Goal: Task Accomplishment & Management: Use online tool/utility

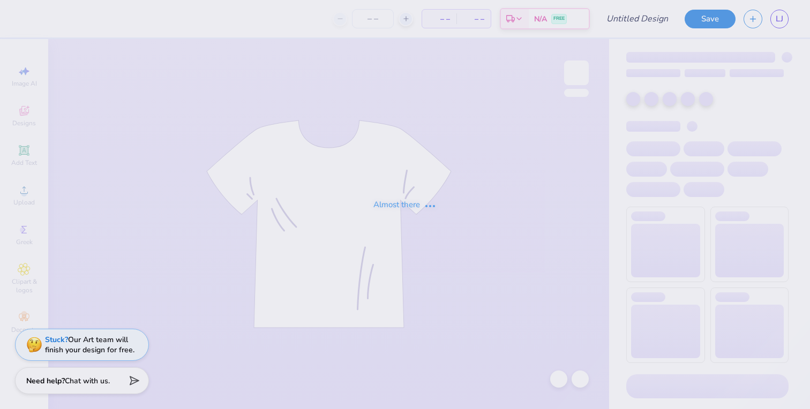
type input "exec hoodie"
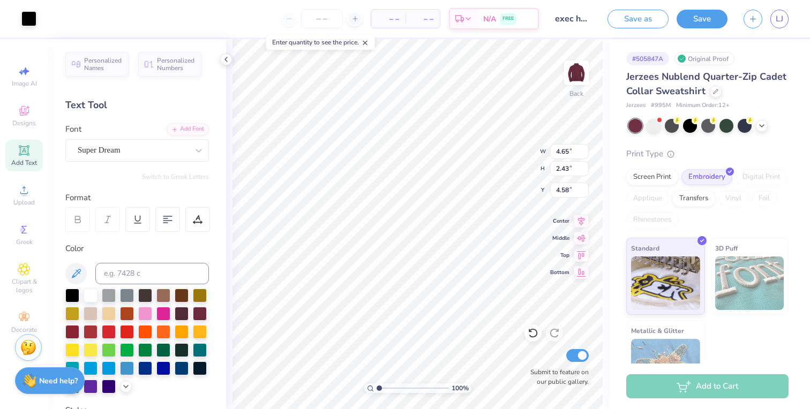
type input "4.96"
click at [319, 14] on input "number" at bounding box center [322, 18] width 42 height 19
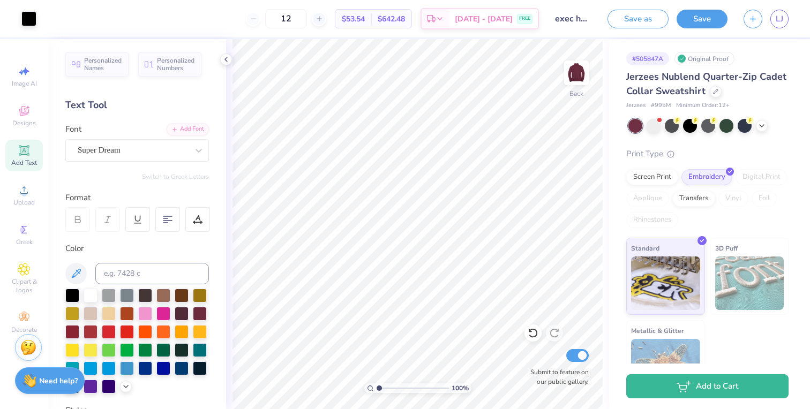
type input "1"
type input "12"
click at [212, 11] on div "12 N/A Per Item N/A Total Est. Delivery N/A FREE" at bounding box center [291, 18] width 494 height 37
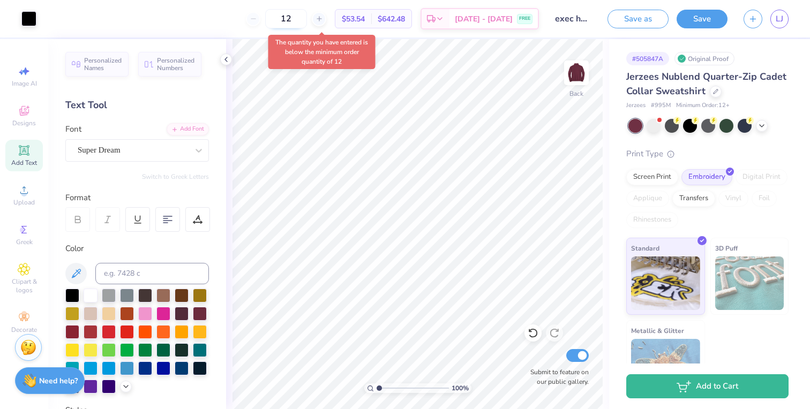
click at [305, 18] on input "12" at bounding box center [286, 18] width 42 height 19
click at [196, 1] on div "12 $53.54 Per Item $642.48 Total Est. Delivery Aug 24 - 27 FREE" at bounding box center [291, 18] width 494 height 37
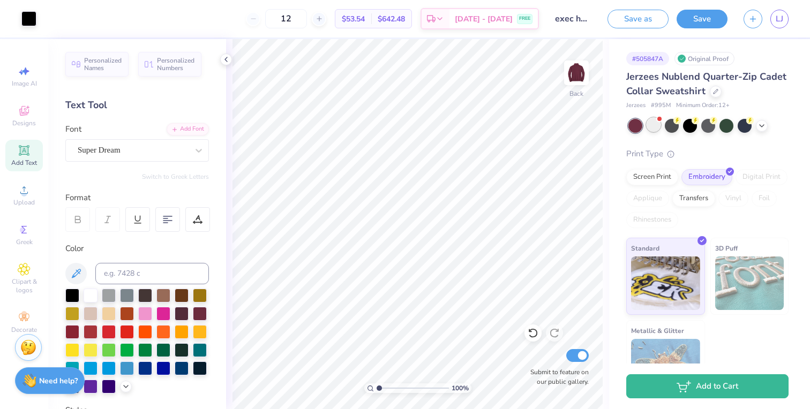
click at [652, 122] on div at bounding box center [653, 125] width 14 height 14
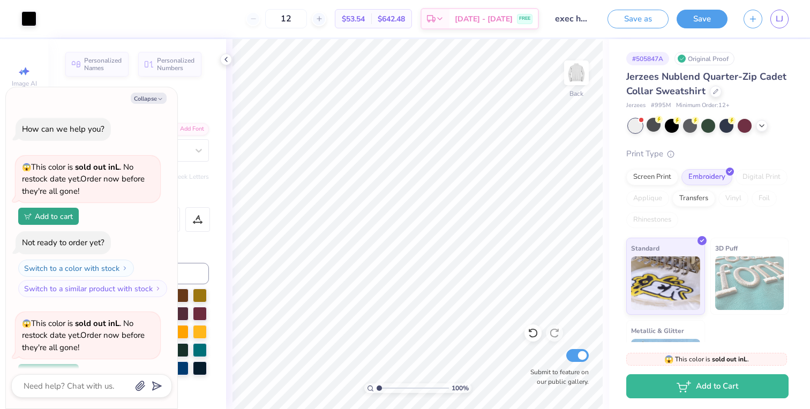
scroll to position [91, 0]
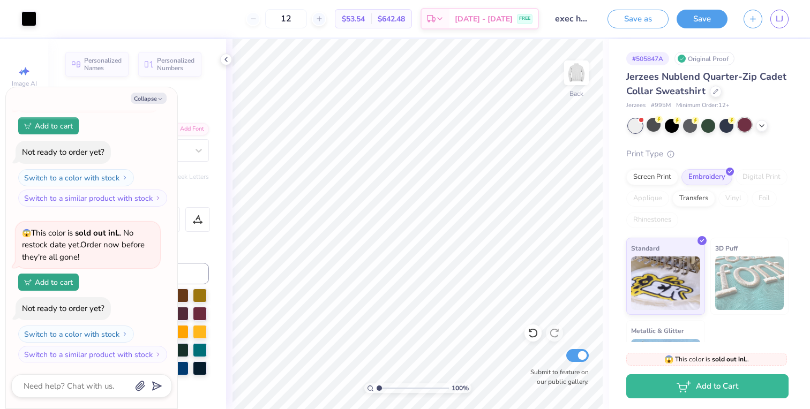
click at [750, 126] on div at bounding box center [744, 125] width 14 height 14
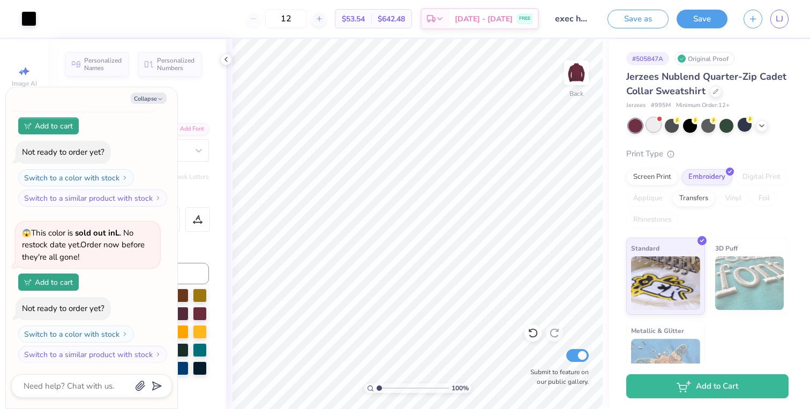
click at [658, 126] on div at bounding box center [653, 125] width 14 height 14
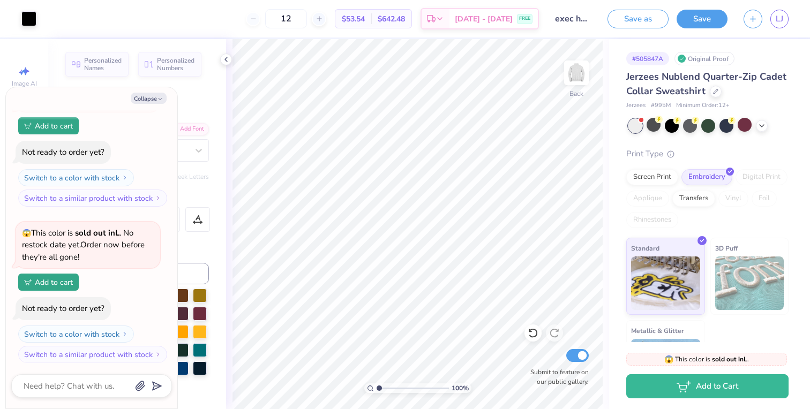
scroll to position [246, 0]
click at [636, 125] on div at bounding box center [635, 126] width 14 height 14
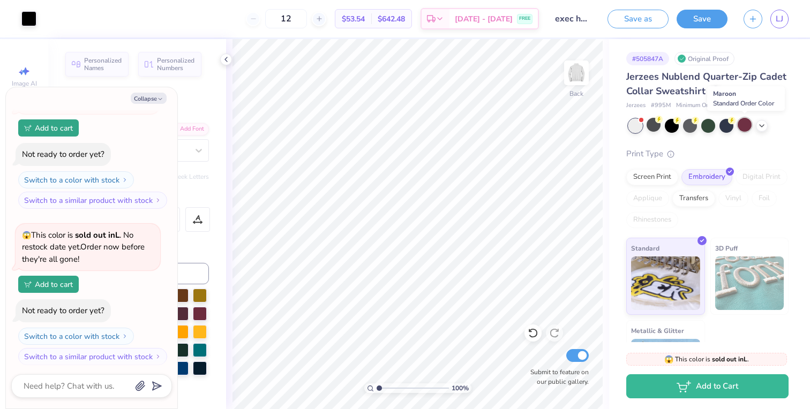
click at [747, 126] on div at bounding box center [744, 125] width 14 height 14
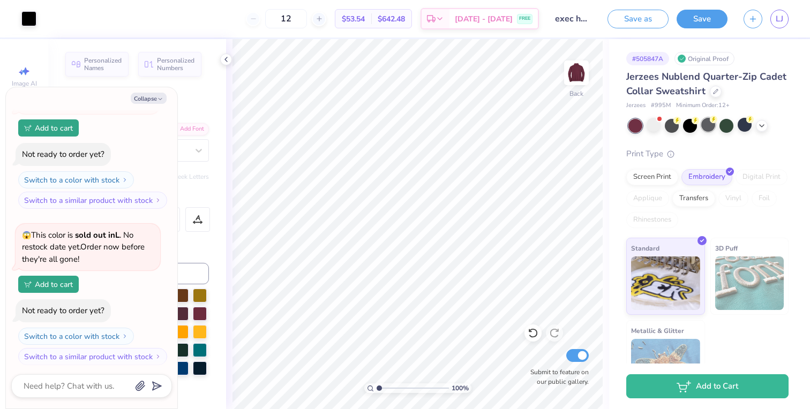
click at [711, 125] on div at bounding box center [708, 125] width 14 height 14
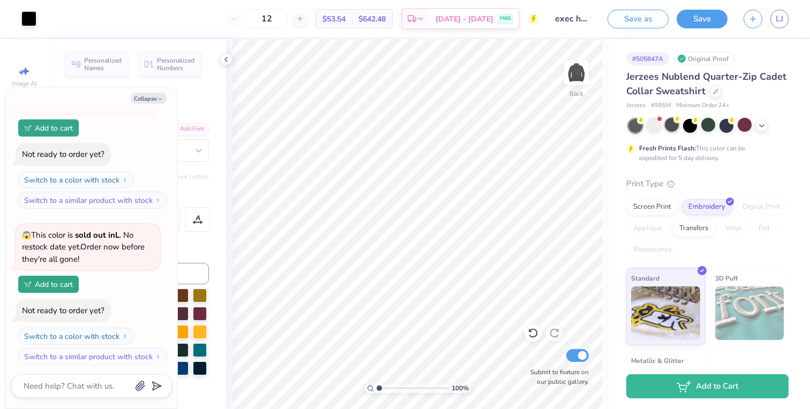
click at [672, 128] on div at bounding box center [672, 125] width 14 height 14
click at [745, 125] on div at bounding box center [744, 125] width 14 height 14
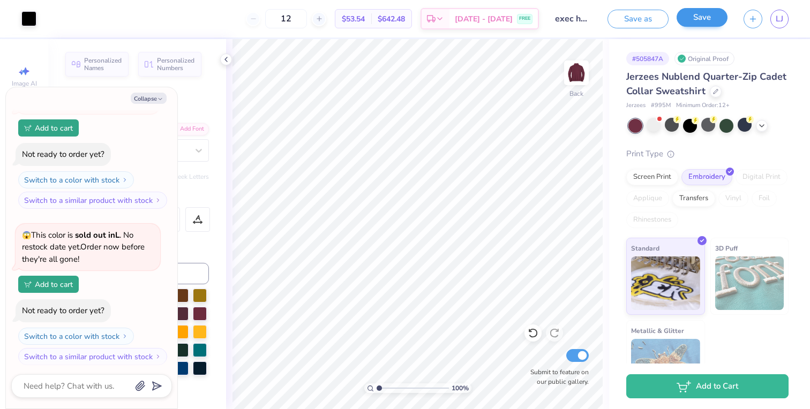
click at [698, 25] on button "Save" at bounding box center [701, 17] width 51 height 19
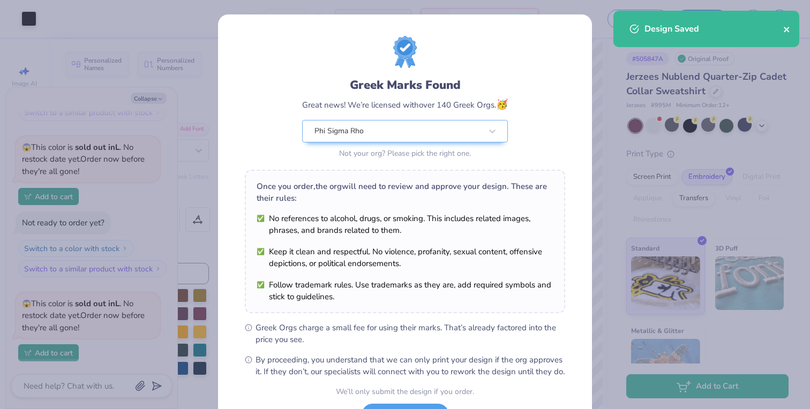
click at [788, 29] on icon "close" at bounding box center [786, 29] width 7 height 9
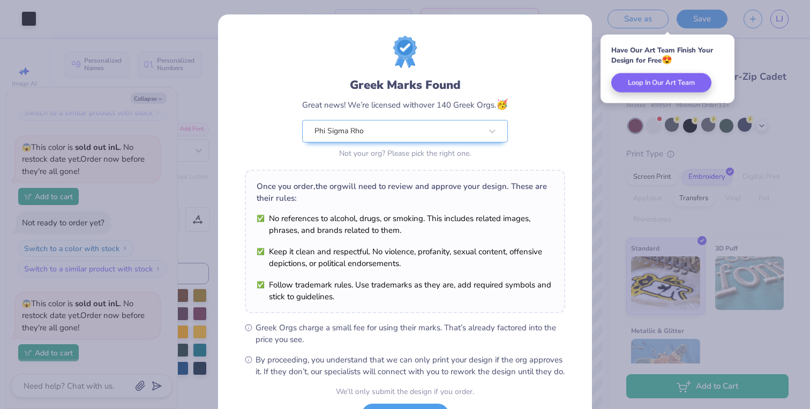
click at [649, 56] on div "Have Our Art Team Finish Your Design for Free 😍" at bounding box center [667, 56] width 112 height 20
click at [737, 36] on div "Greek Marks Found Great news! We’re licensed with over 140 Greek Orgs. 🥳 Phi Si…" at bounding box center [405, 204] width 810 height 409
click at [790, 11] on div "Greek Marks Found Great news! We’re licensed with over 140 Greek Orgs. 🥳 Phi Si…" at bounding box center [405, 204] width 810 height 409
click at [782, 11] on div "Greek Marks Found Great news! We’re licensed with over 140 Greek Orgs. 🥳 Phi Si…" at bounding box center [405, 204] width 810 height 409
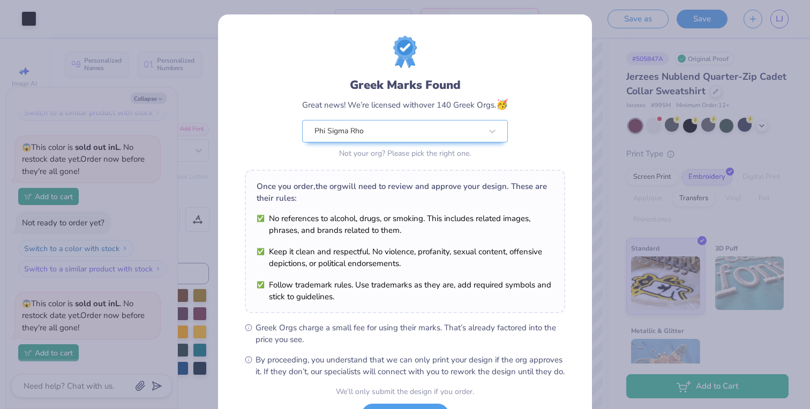
click at [642, 193] on div "Greek Marks Found Great news! We’re licensed with over 140 Greek Orgs. 🥳 Phi Si…" at bounding box center [405, 204] width 810 height 409
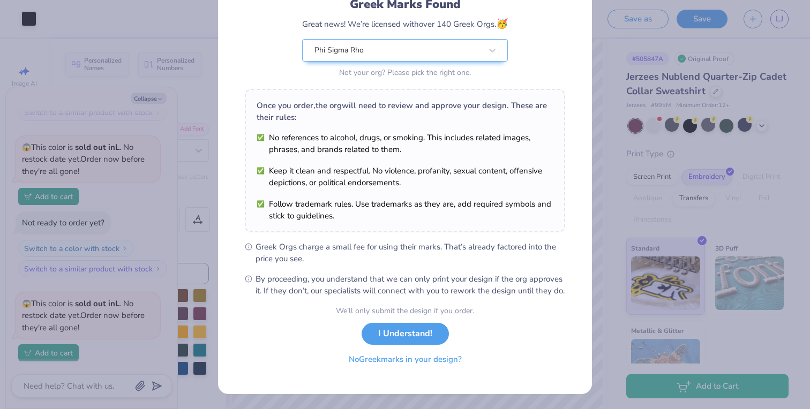
scroll to position [92, 0]
click at [425, 341] on button "I Understand!" at bounding box center [404, 331] width 87 height 22
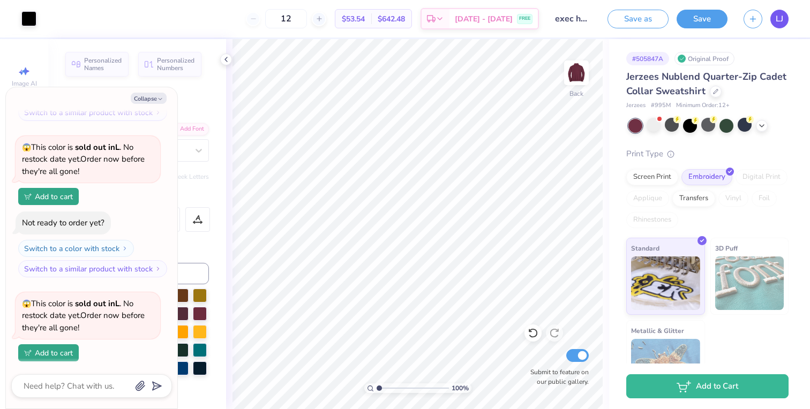
type textarea "x"
click at [779, 19] on span "LJ" at bounding box center [778, 19] width 7 height 12
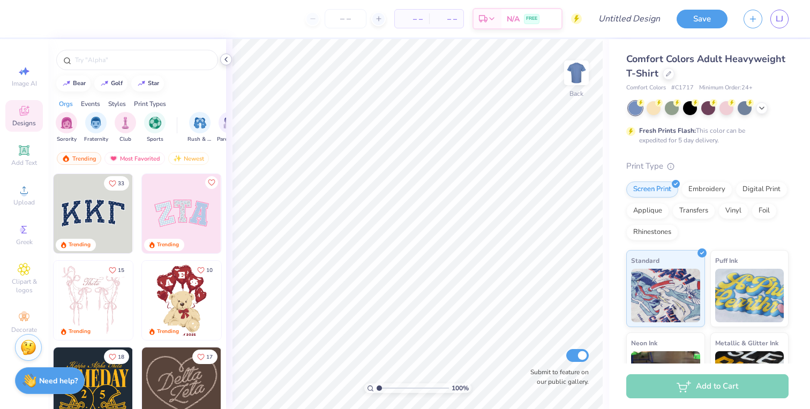
click at [223, 61] on icon at bounding box center [226, 59] width 9 height 9
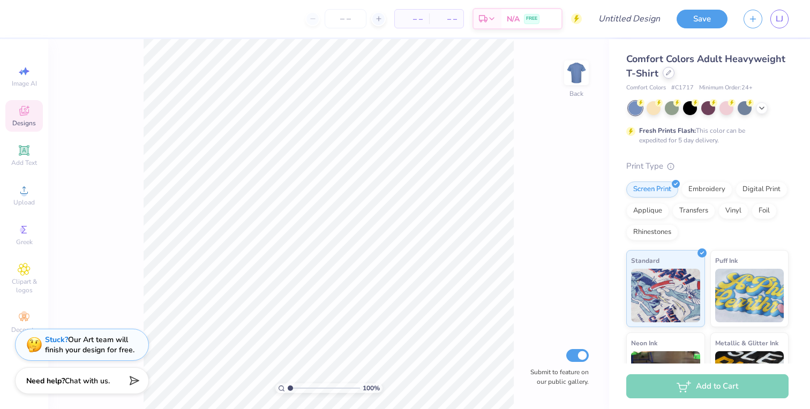
click at [665, 76] on div at bounding box center [668, 73] width 12 height 12
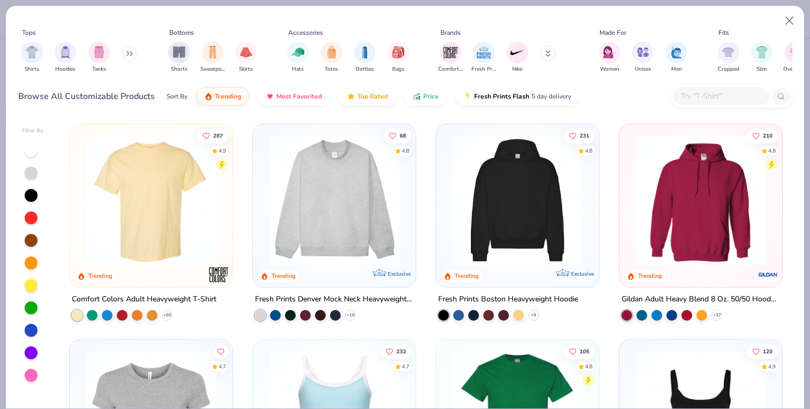
click at [134, 57] on button at bounding box center [130, 54] width 16 height 16
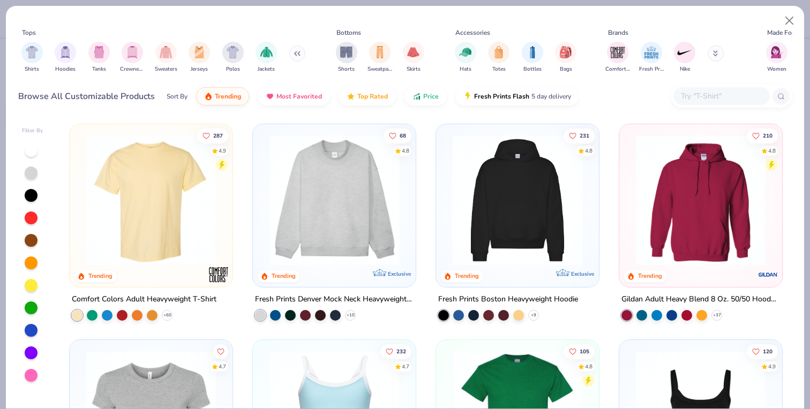
click at [704, 98] on input "text" at bounding box center [721, 96] width 82 height 12
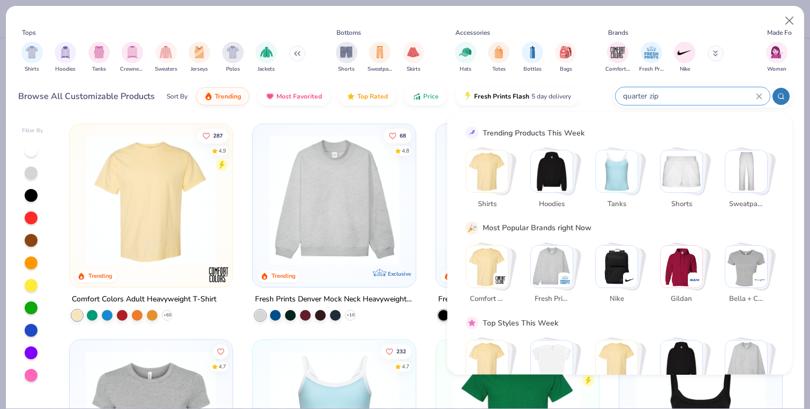
type input "quarter zip"
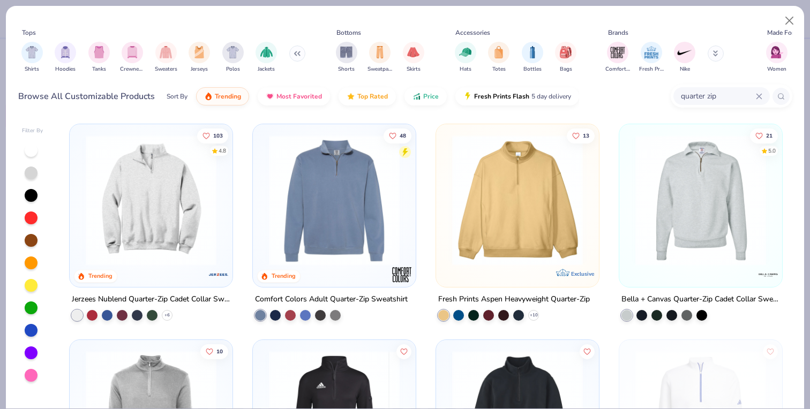
click at [339, 198] on img at bounding box center [333, 200] width 141 height 131
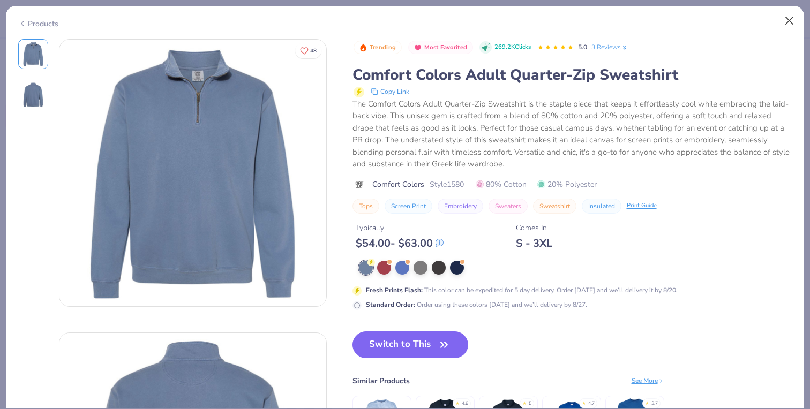
click at [789, 19] on button "Close" at bounding box center [789, 21] width 20 height 20
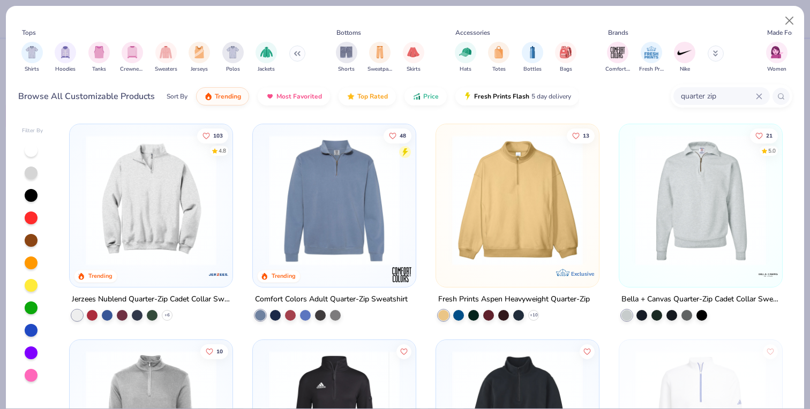
click at [668, 184] on img at bounding box center [700, 200] width 141 height 131
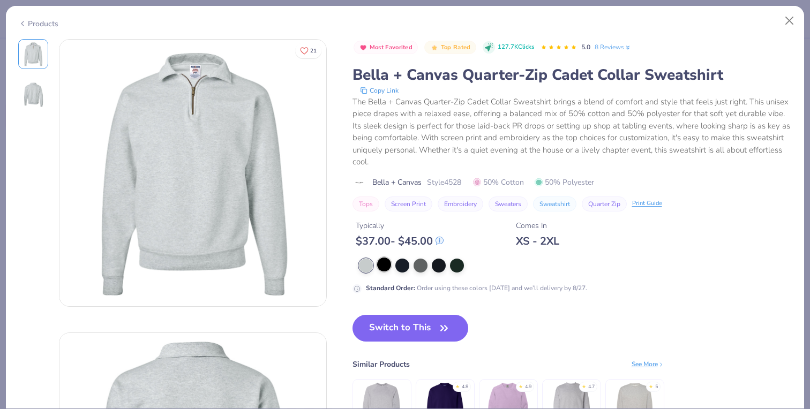
click at [384, 260] on div at bounding box center [384, 265] width 14 height 14
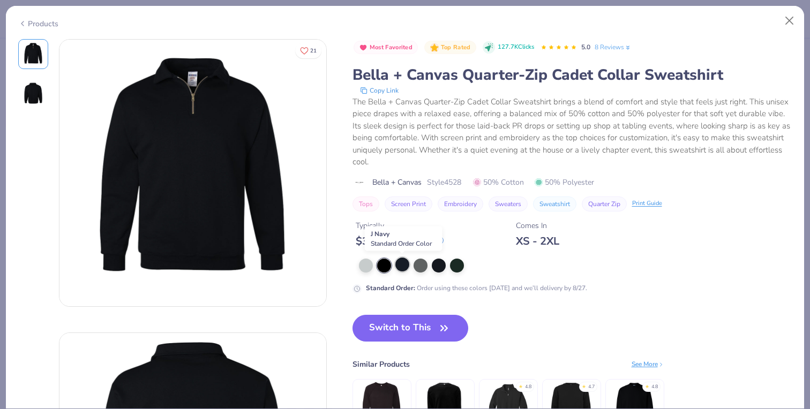
click at [402, 264] on div at bounding box center [402, 265] width 14 height 14
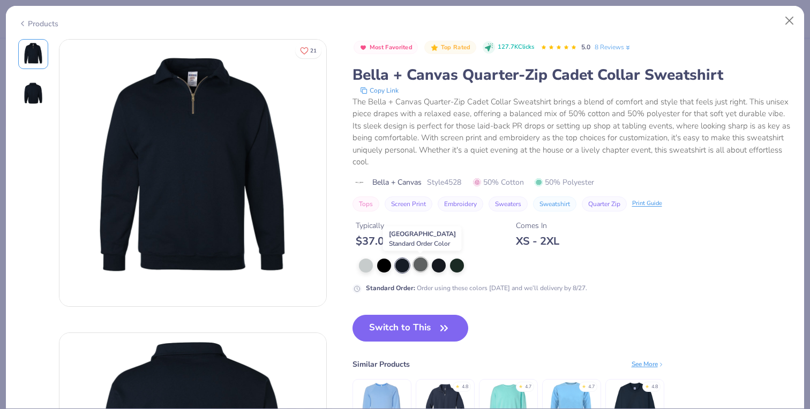
click at [418, 266] on div at bounding box center [420, 265] width 14 height 14
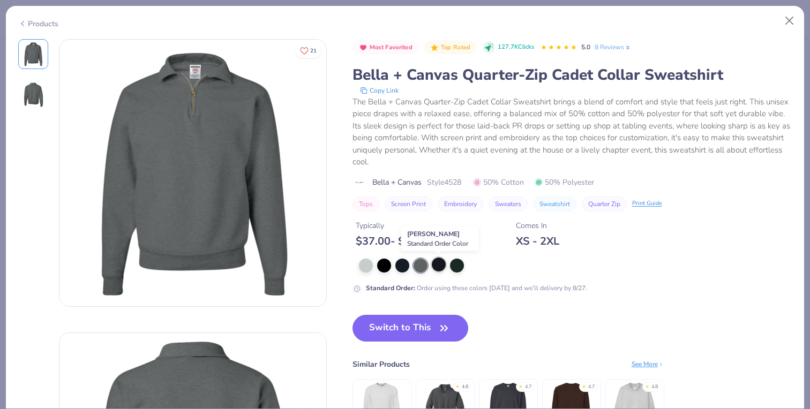
click at [443, 266] on div at bounding box center [439, 265] width 14 height 14
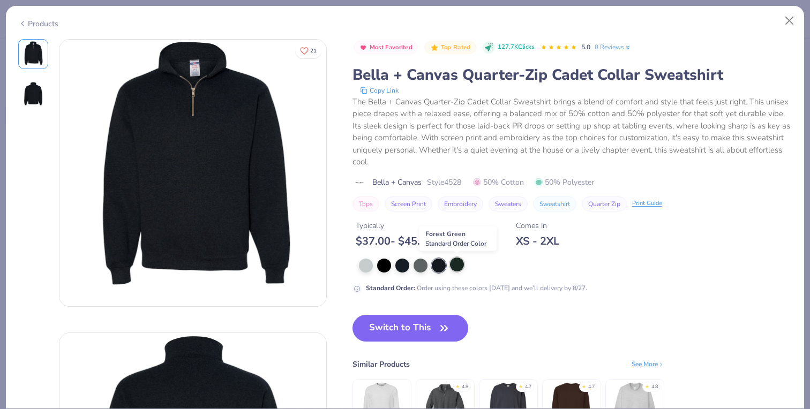
click at [457, 267] on div at bounding box center [457, 265] width 14 height 14
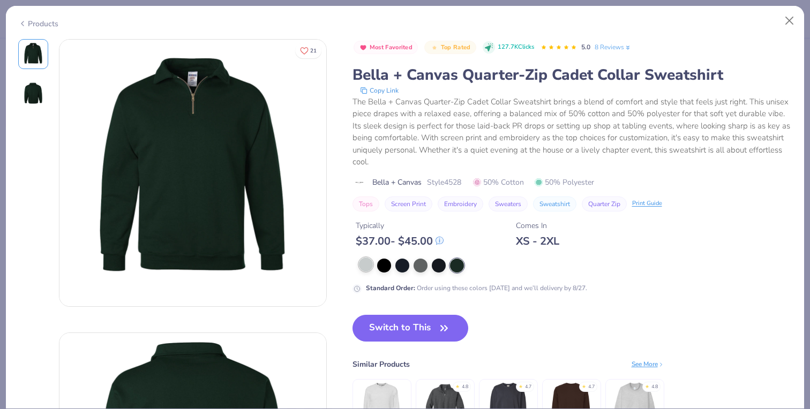
click at [363, 267] on div at bounding box center [366, 265] width 14 height 14
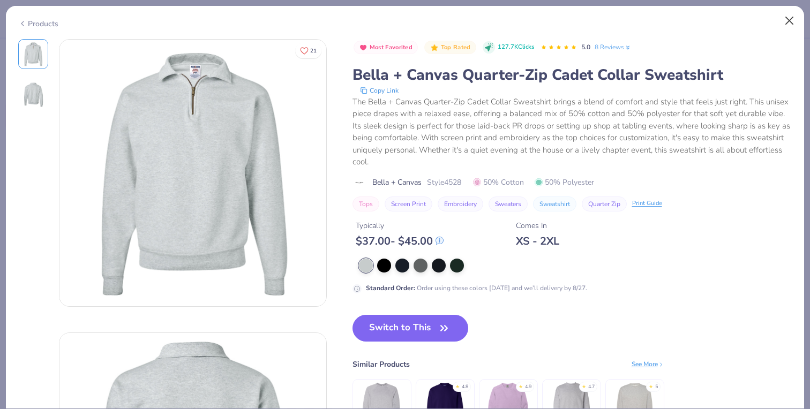
click at [788, 19] on button "Close" at bounding box center [789, 21] width 20 height 20
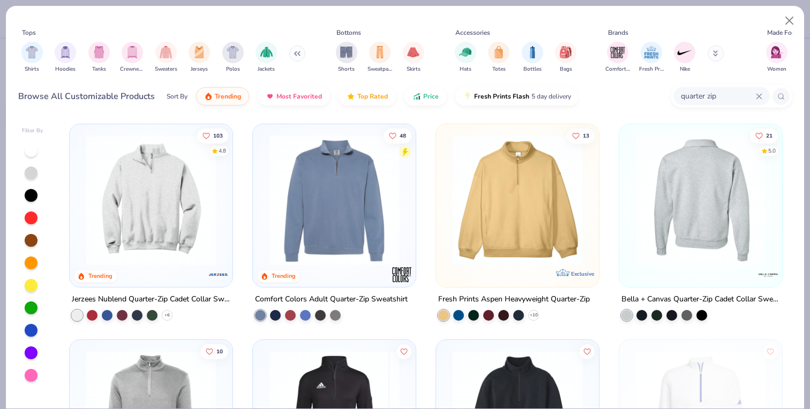
click at [696, 198] on div at bounding box center [700, 200] width 424 height 131
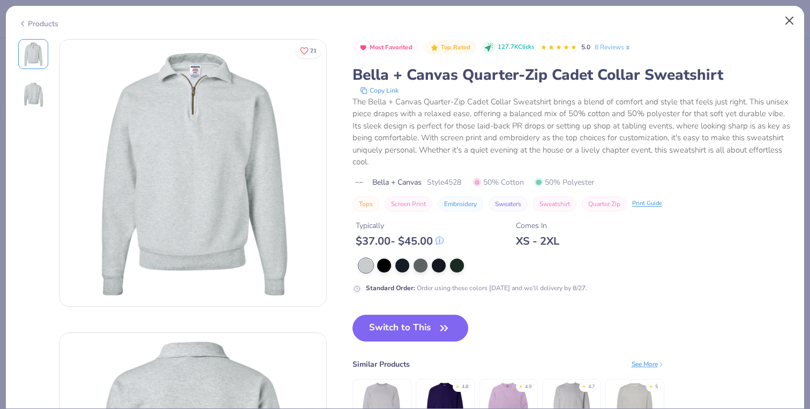
click at [792, 16] on button "Close" at bounding box center [789, 21] width 20 height 20
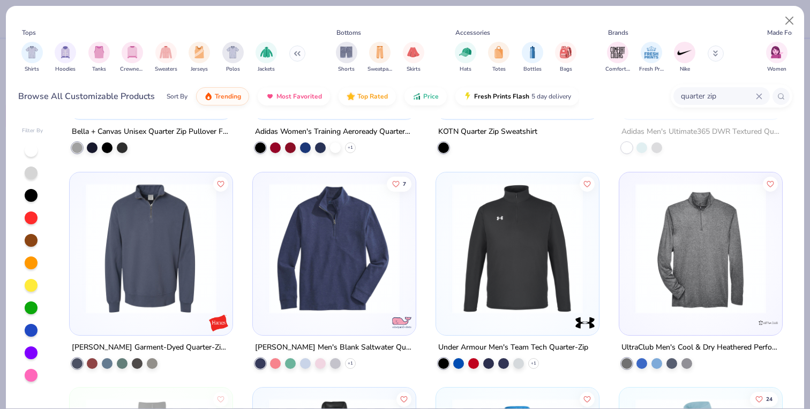
scroll to position [384, 0]
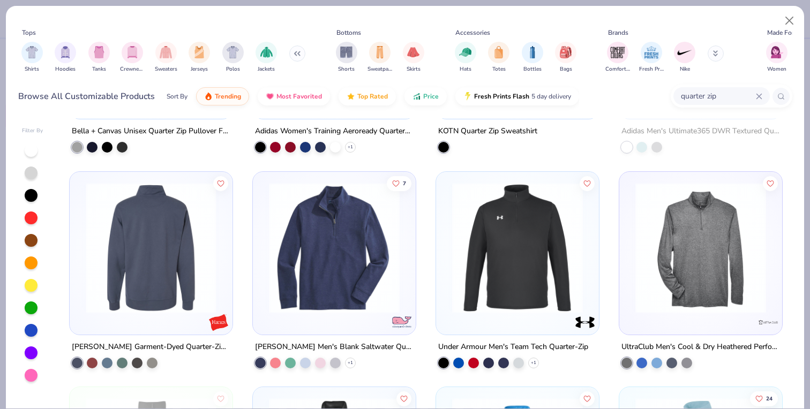
click at [152, 227] on img at bounding box center [150, 247] width 141 height 131
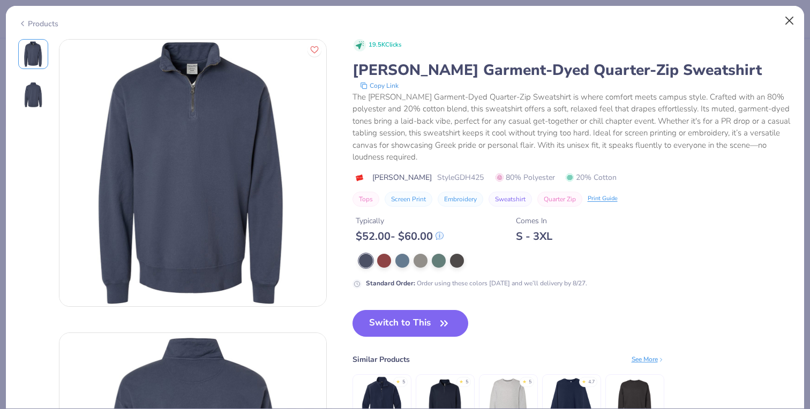
click at [788, 19] on button "Close" at bounding box center [789, 21] width 20 height 20
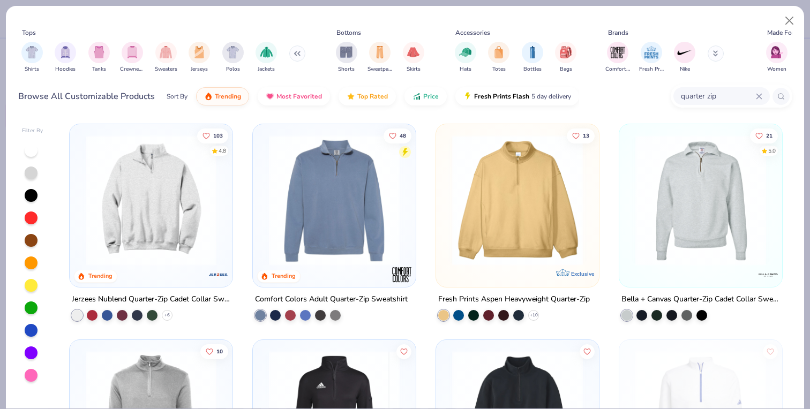
click at [327, 176] on img at bounding box center [333, 200] width 141 height 131
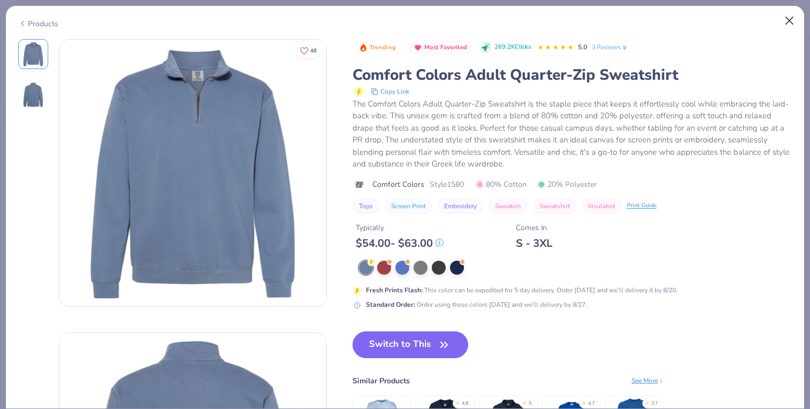
click at [791, 17] on button "Close" at bounding box center [789, 21] width 20 height 20
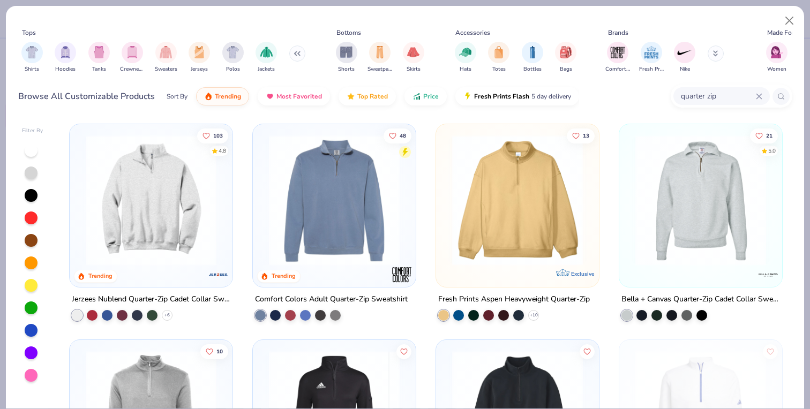
click at [192, 176] on img at bounding box center [150, 200] width 141 height 131
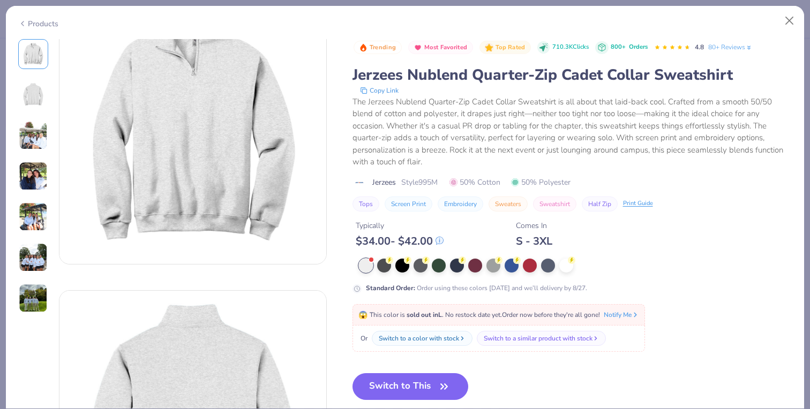
scroll to position [48, 0]
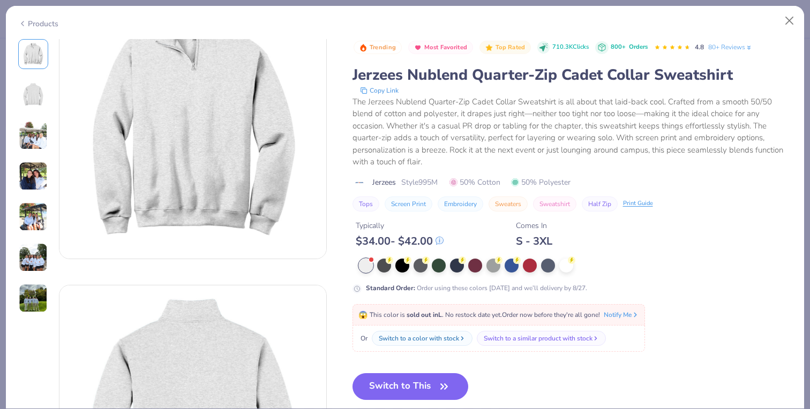
click at [442, 240] on icon at bounding box center [439, 240] width 7 height 7
click at [494, 263] on div at bounding box center [493, 265] width 14 height 14
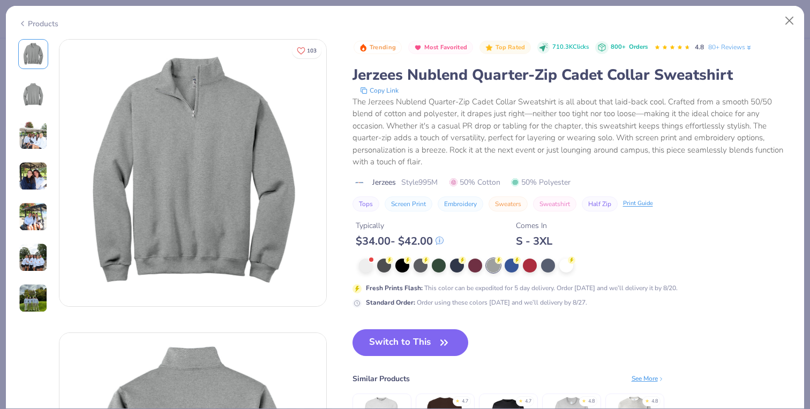
click at [34, 129] on img at bounding box center [33, 135] width 29 height 29
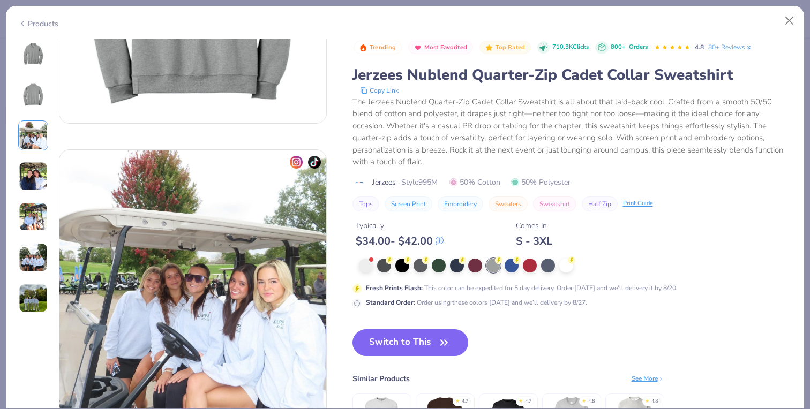
scroll to position [587, 0]
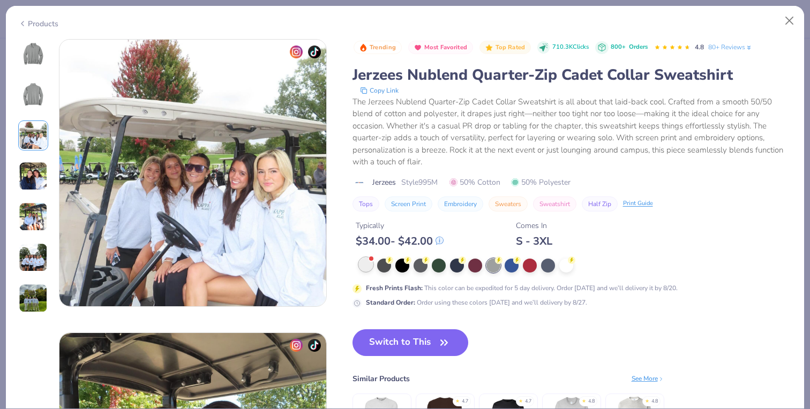
click at [364, 267] on div at bounding box center [366, 265] width 14 height 14
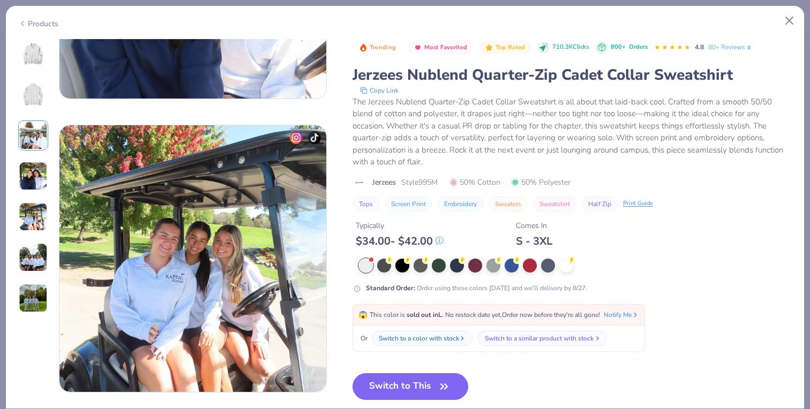
scroll to position [1226, 0]
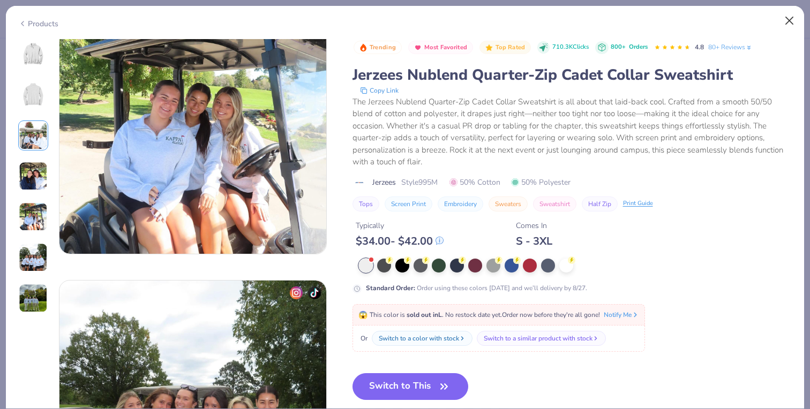
click at [790, 20] on button "Close" at bounding box center [789, 21] width 20 height 20
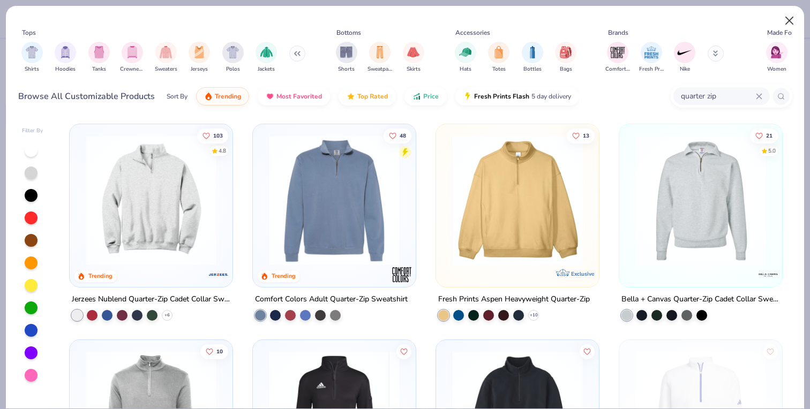
click at [787, 20] on button "Close" at bounding box center [789, 21] width 20 height 20
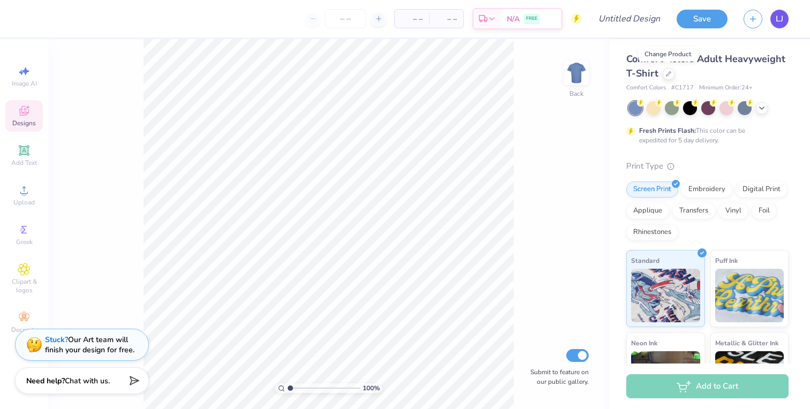
click at [779, 12] on link "LJ" at bounding box center [779, 19] width 18 height 19
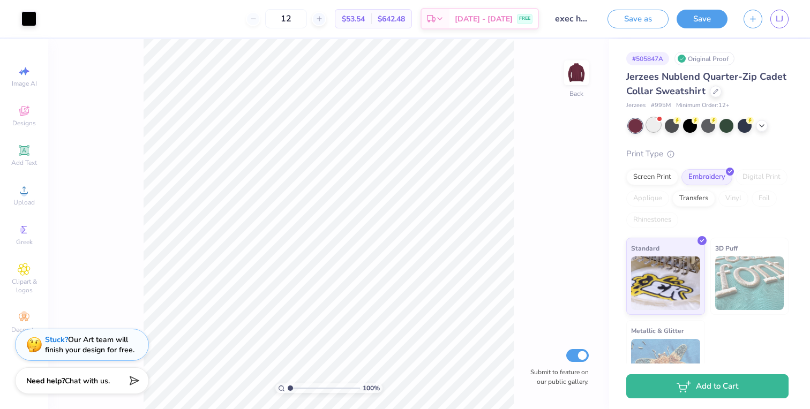
click at [649, 125] on div at bounding box center [653, 125] width 14 height 14
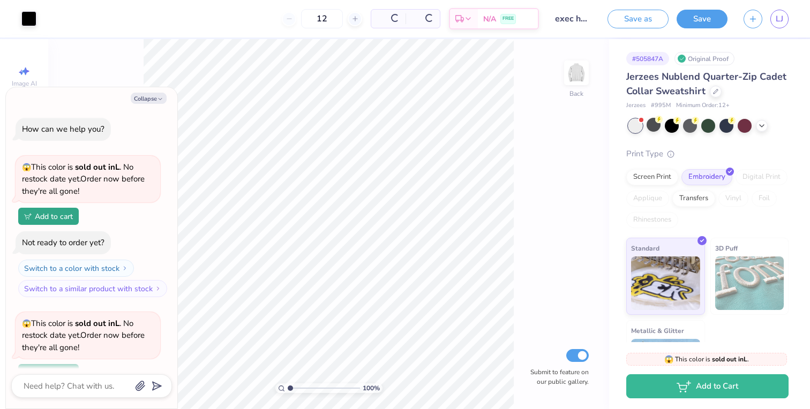
scroll to position [91, 0]
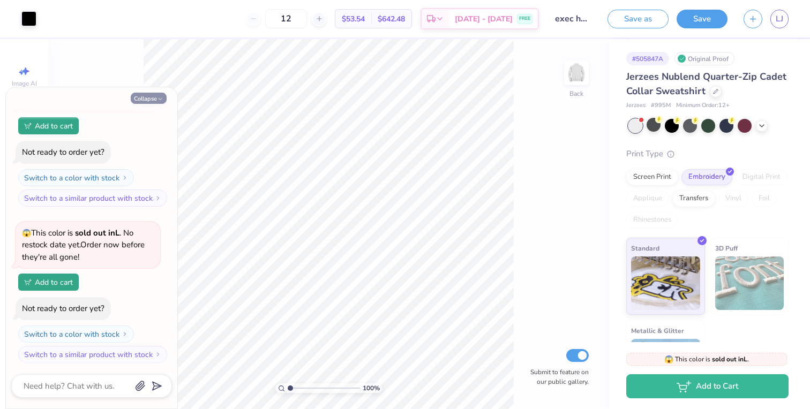
click at [156, 97] on button "Collapse" at bounding box center [149, 98] width 36 height 11
type textarea "x"
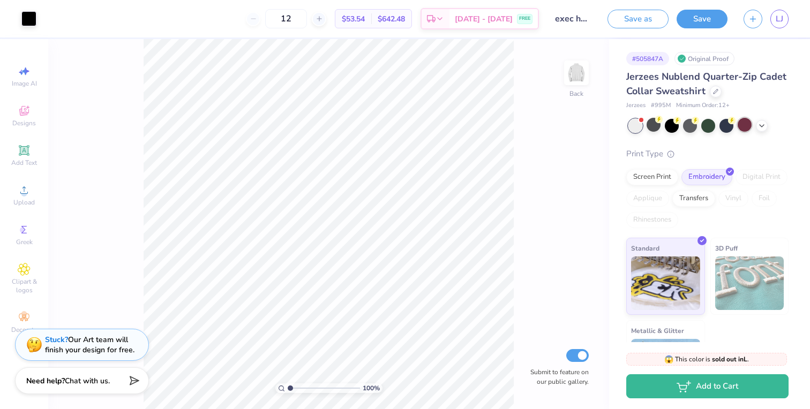
click at [750, 123] on div at bounding box center [744, 125] width 14 height 14
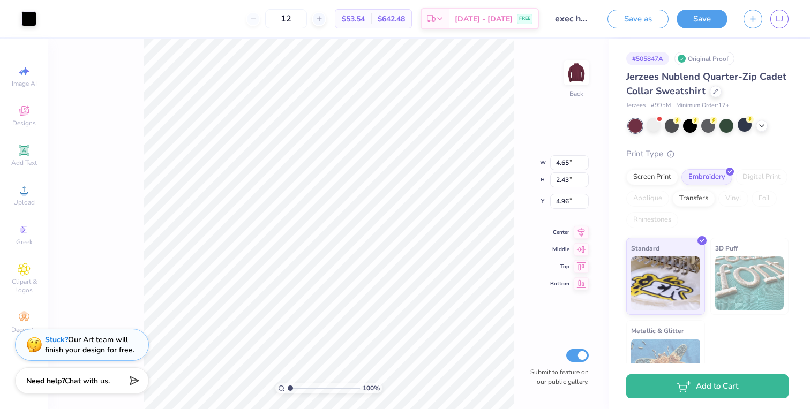
click at [549, 74] on div "100 % Back W 4.65 4.65 " H 2.43 2.43 " Y 4.96 4.96 " Center Middle Top Bottom S…" at bounding box center [328, 224] width 561 height 370
click at [660, 172] on div "Screen Print" at bounding box center [652, 176] width 52 height 16
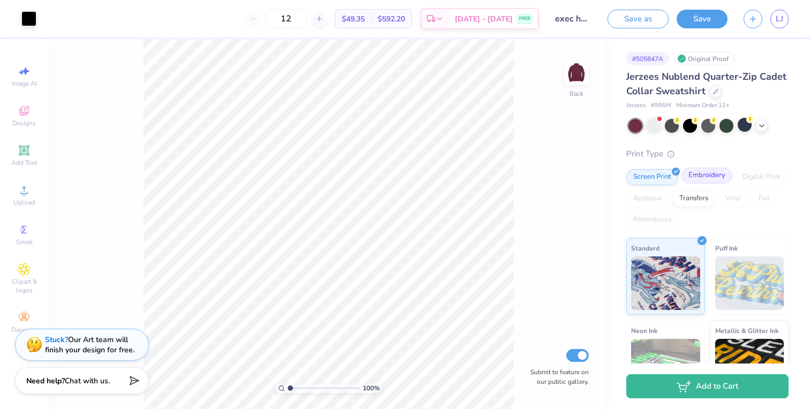
click at [695, 175] on div "Embroidery" at bounding box center [706, 176] width 51 height 16
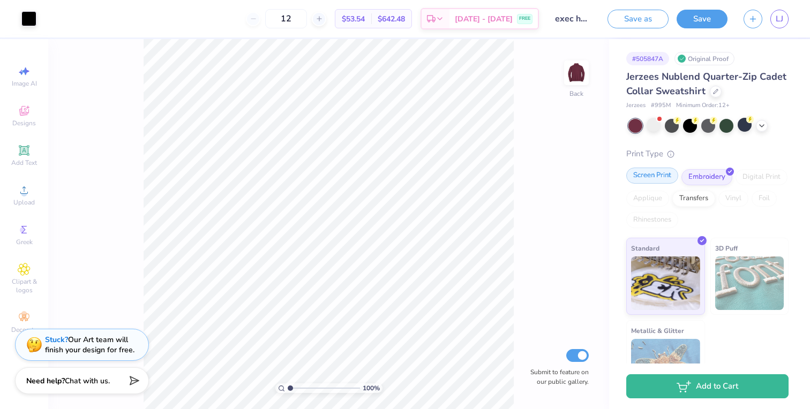
click at [663, 179] on div "Screen Print" at bounding box center [652, 176] width 52 height 16
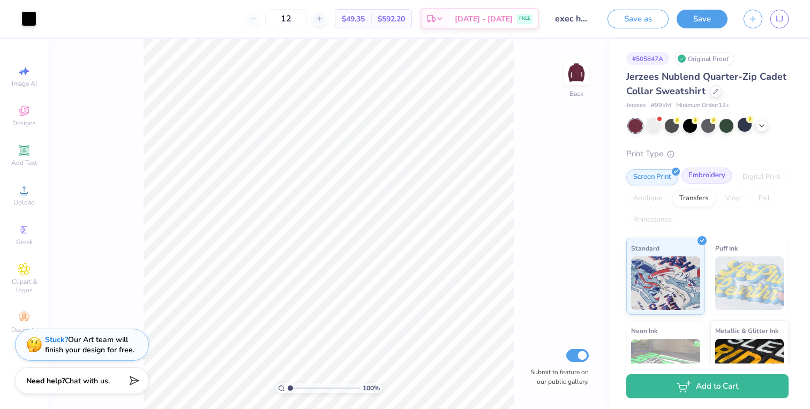
click at [703, 170] on div "Embroidery" at bounding box center [706, 176] width 51 height 16
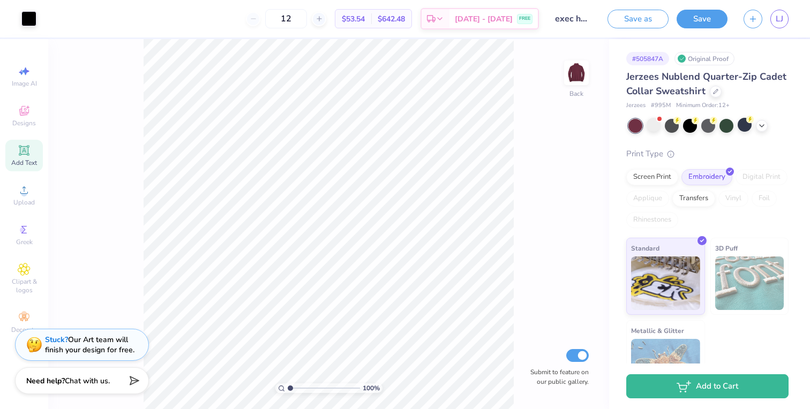
click at [19, 147] on icon at bounding box center [24, 150] width 13 height 13
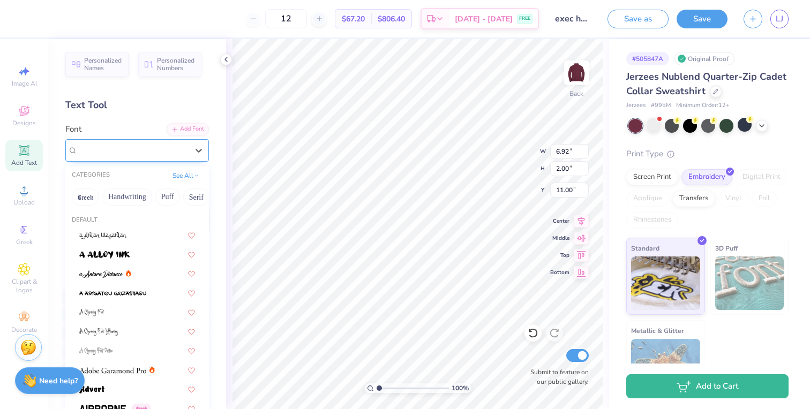
click at [141, 150] on div "Super Dream" at bounding box center [133, 150] width 112 height 17
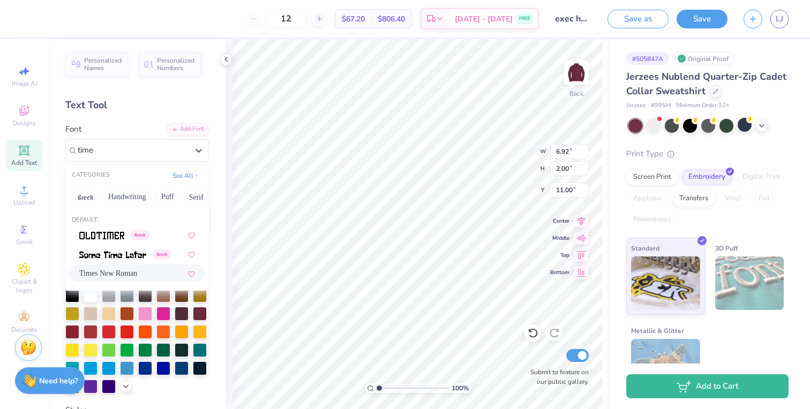
click at [119, 272] on span "Times New Roman" at bounding box center [108, 273] width 58 height 11
type input "time"
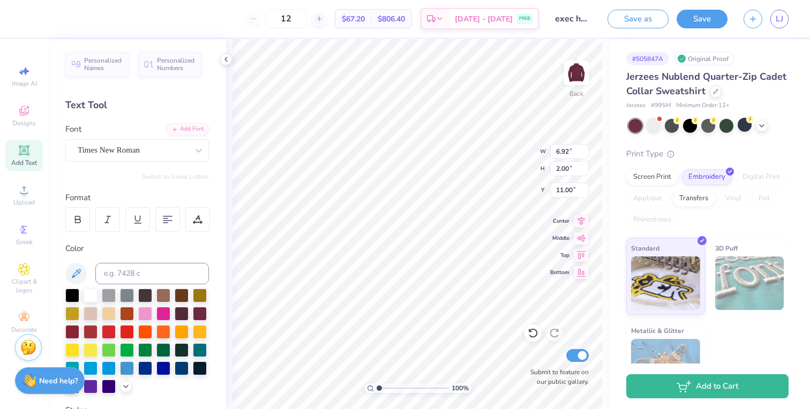
type input "7.19"
type input "1.92"
type input "10.91"
type textarea "T"
paste textarea "ΦΣΡ"
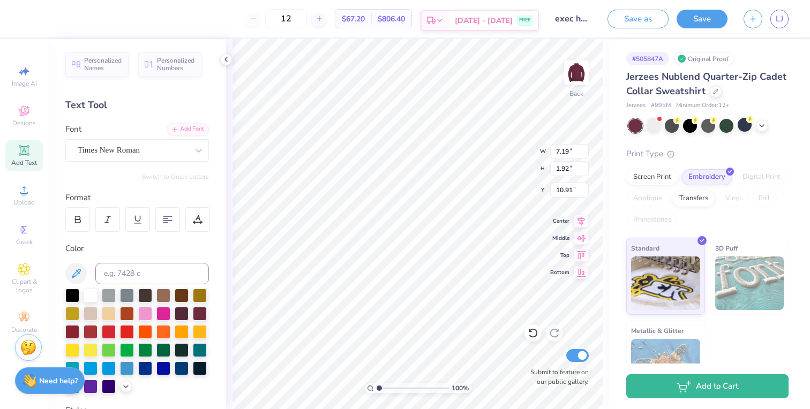
type textarea "ΦΣΡ"
click at [33, 155] on div "Add Text" at bounding box center [23, 156] width 37 height 32
paste textarea
type textarea "v"
click at [25, 152] on icon at bounding box center [24, 150] width 8 height 8
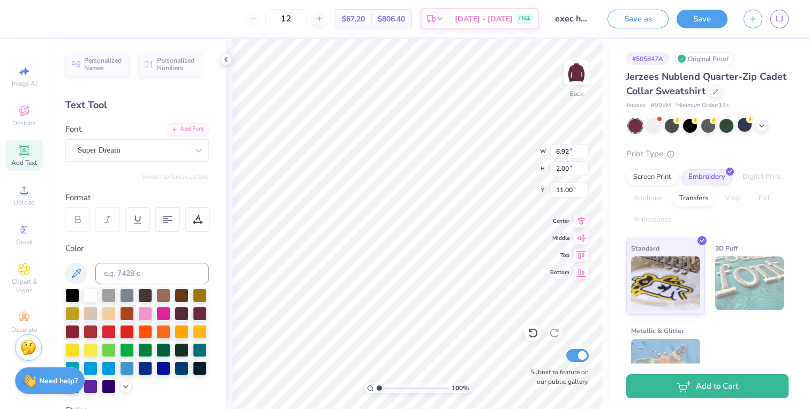
paste textarea
type textarea "T"
click at [25, 152] on icon at bounding box center [24, 150] width 8 height 8
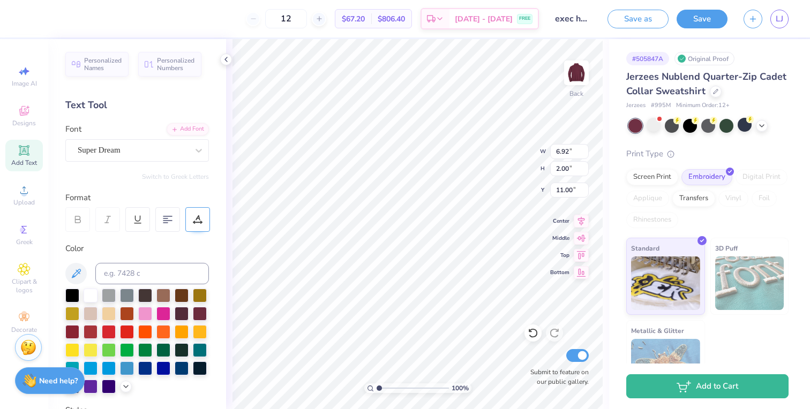
paste textarea
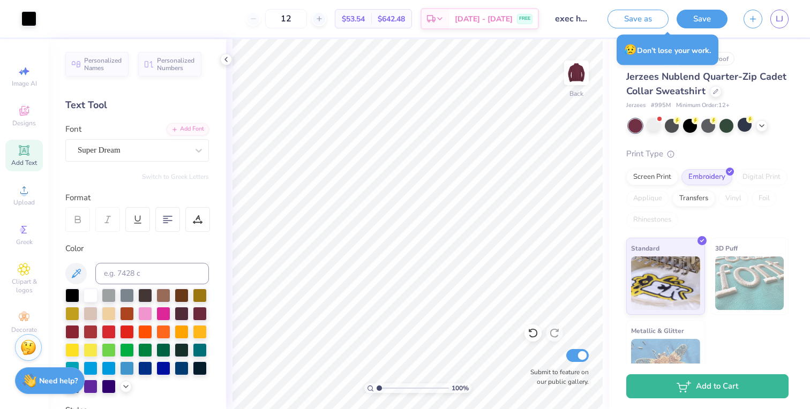
click at [28, 153] on icon at bounding box center [24, 150] width 10 height 10
type textarea "T"
click at [26, 234] on icon at bounding box center [24, 229] width 13 height 13
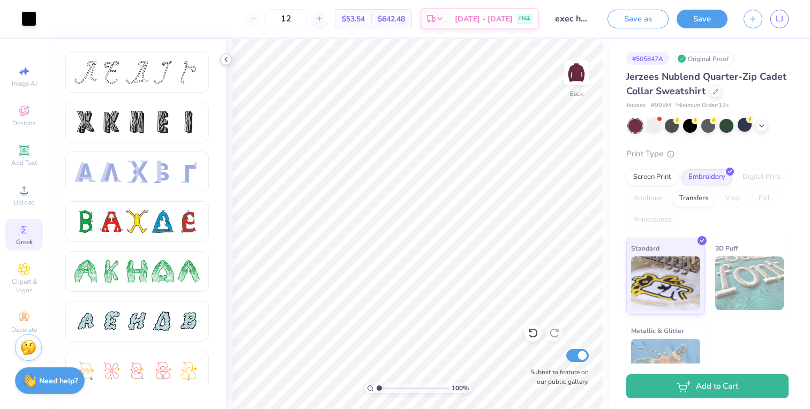
scroll to position [0, 0]
click at [229, 54] on div "100 % Back Submit to feature on our public gallery." at bounding box center [417, 224] width 383 height 370
click at [227, 57] on icon at bounding box center [226, 59] width 9 height 9
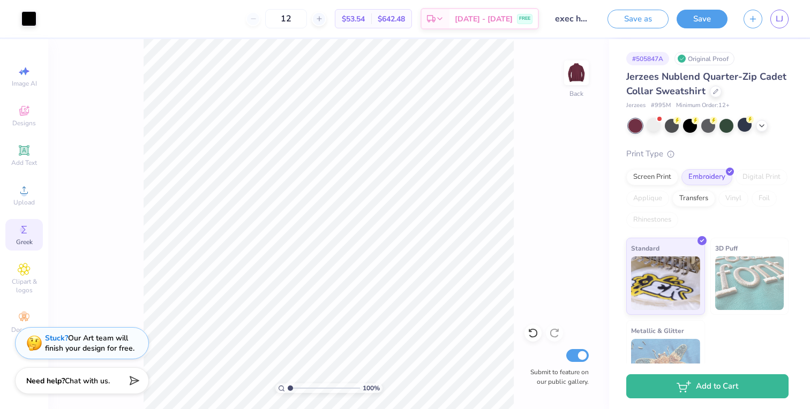
click at [111, 348] on div "Stuck? Our Art team will finish your design for free." at bounding box center [89, 343] width 89 height 20
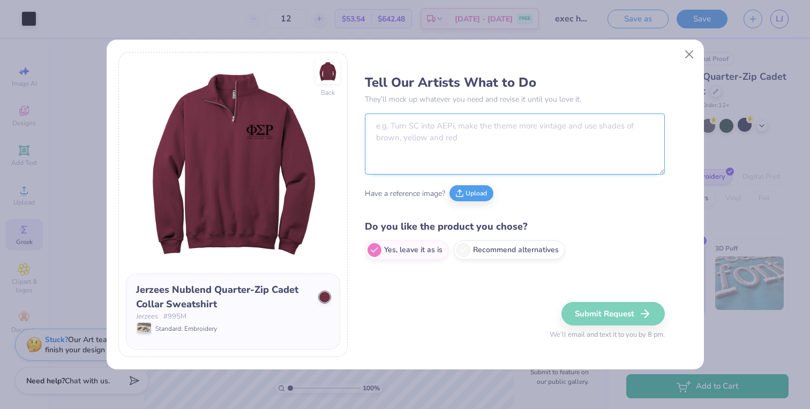
click at [419, 129] on textarea at bounding box center [515, 144] width 300 height 61
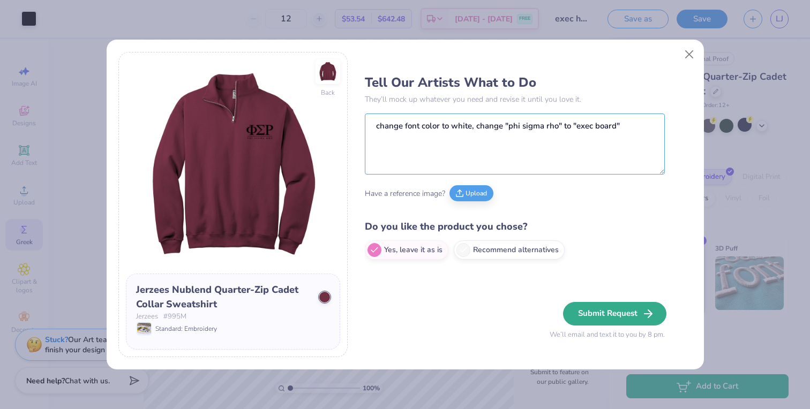
type textarea "change font color to white, change "phi sigma rho" to "exec board""
click at [592, 312] on button "Submit Request" at bounding box center [614, 314] width 103 height 24
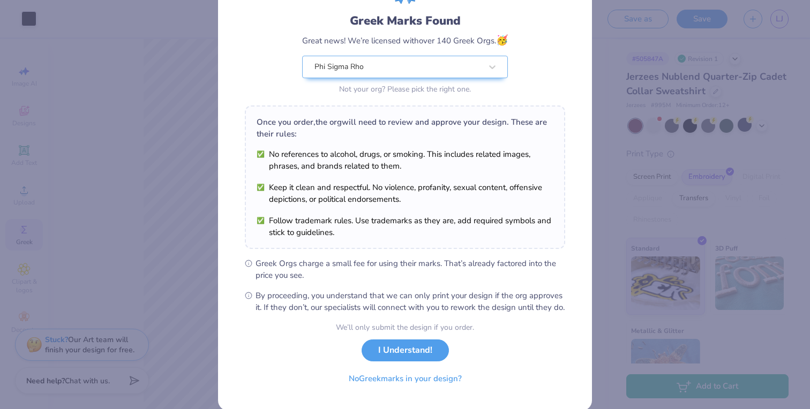
scroll to position [69, 0]
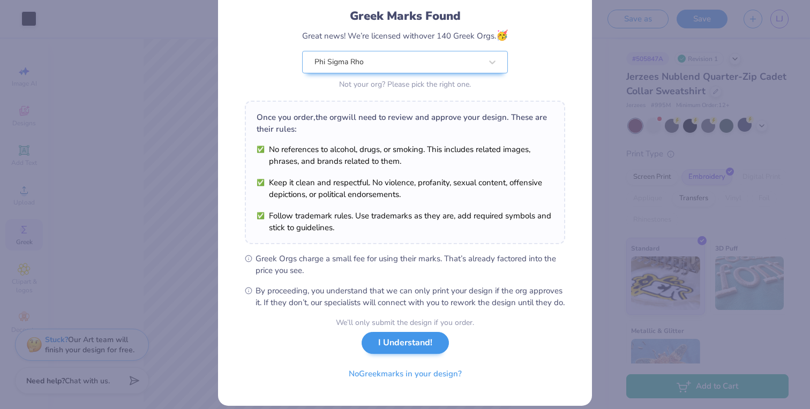
click at [422, 354] on button "I Understand!" at bounding box center [404, 343] width 87 height 22
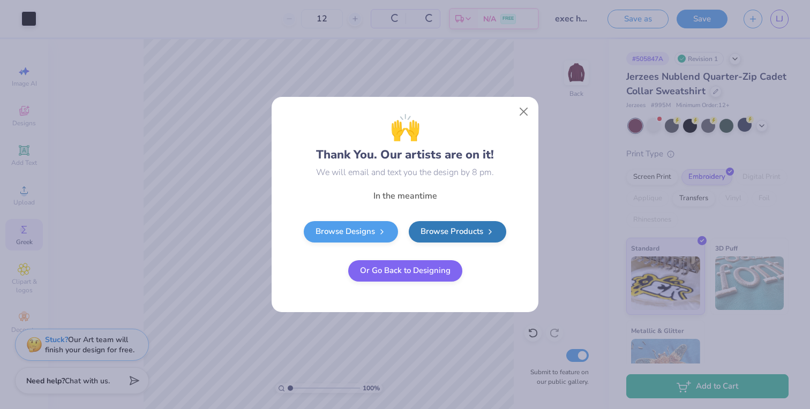
scroll to position [0, 0]
click at [517, 107] on button "Close" at bounding box center [524, 112] width 20 height 20
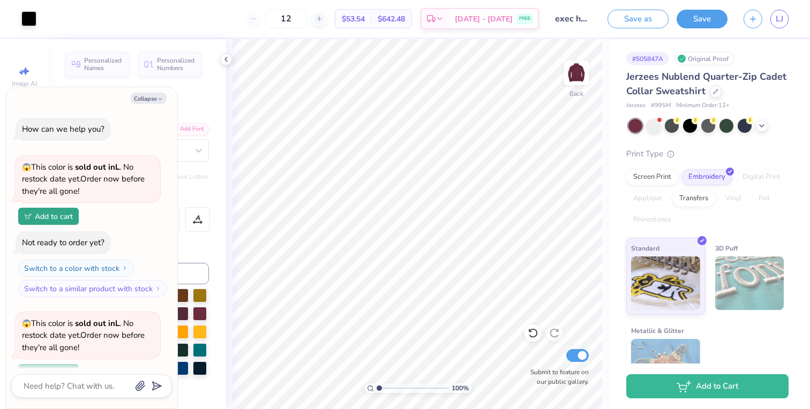
scroll to position [333, 0]
